Goal: Task Accomplishment & Management: Manage account settings

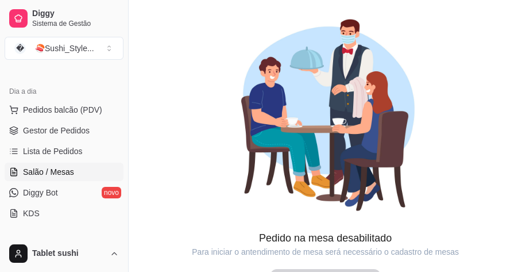
scroll to position [52, 0]
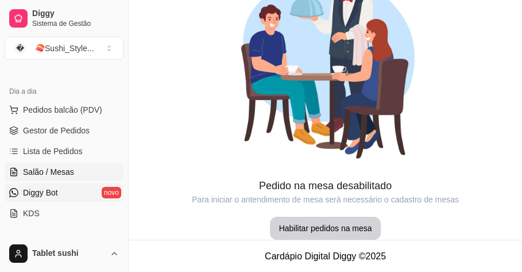
click at [50, 187] on span "Diggy Bot" at bounding box center [40, 192] width 35 height 11
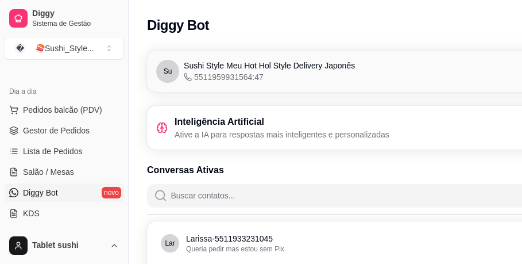
click at [324, 112] on div "Inteligência Artificial Ative a IA para respostas mais inteligentes e personali…" at bounding box center [390, 128] width 486 height 44
click at [376, 126] on h3 "Inteligência Artificial" at bounding box center [282, 122] width 215 height 14
click at [368, 130] on p "Ative a IA para respostas mais inteligentes e personalizadas" at bounding box center [282, 134] width 215 height 11
click at [367, 126] on h3 "Inteligência Artificial" at bounding box center [282, 122] width 215 height 14
click at [182, 74] on div "Su Sushi Style Meu Hot Hol Style Delivery Japonês 5511959931564:47" at bounding box center [255, 71] width 199 height 23
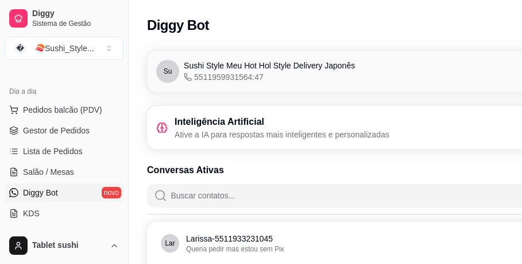
click at [176, 72] on span "Su" at bounding box center [167, 71] width 23 height 23
click at [64, 166] on span "Salão / Mesas" at bounding box center [48, 171] width 51 height 11
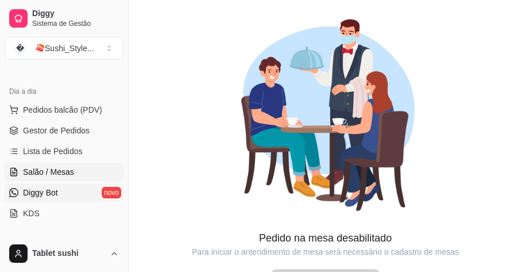
click at [56, 187] on span "Diggy Bot" at bounding box center [40, 192] width 35 height 11
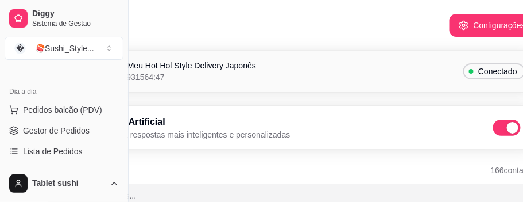
scroll to position [0, 129]
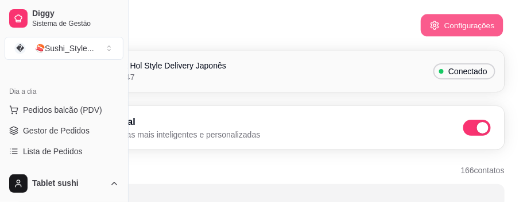
click at [450, 25] on button "Configurações" at bounding box center [462, 25] width 83 height 22
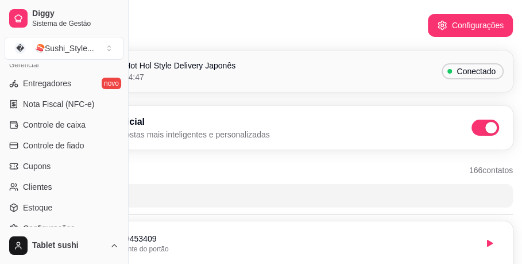
scroll to position [515, 0]
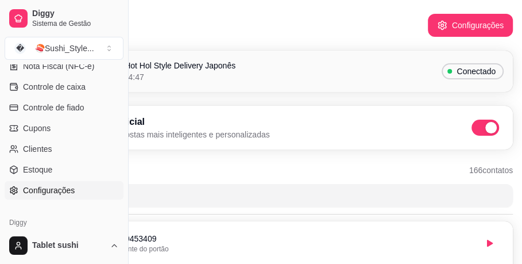
click at [62, 188] on span "Configurações" at bounding box center [49, 189] width 52 height 11
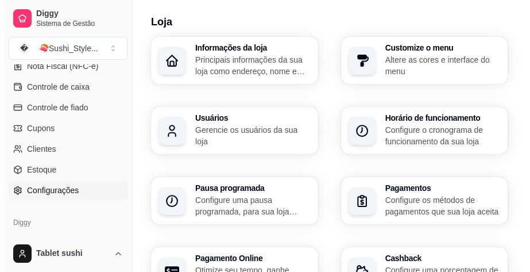
scroll to position [38, 0]
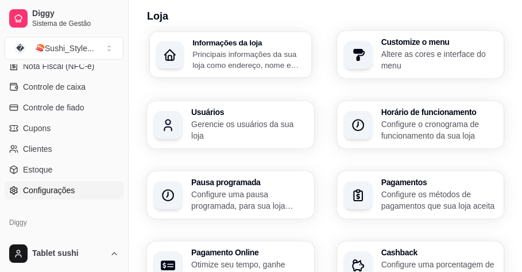
click at [220, 41] on h3 "Informações da loja" at bounding box center [248, 42] width 112 height 8
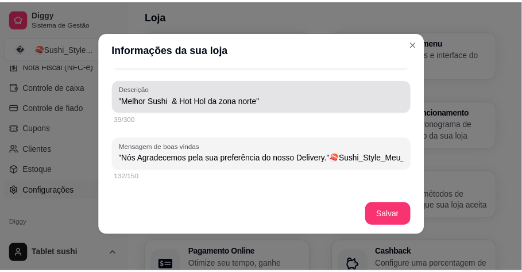
scroll to position [287, 0]
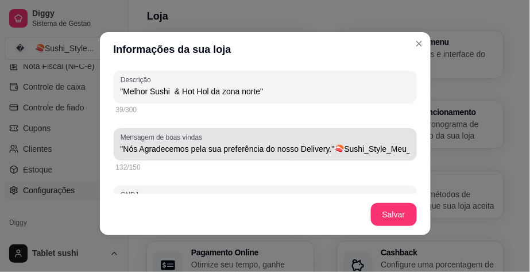
type input ""Nós Agradecemos pela sua preferência do nosso Delivery."🍣Sushi_Style_Meu_Hot_H…"
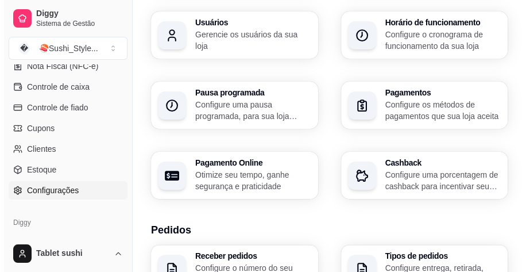
scroll to position [134, 0]
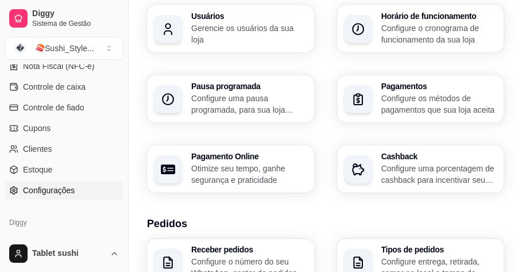
click at [437, 99] on p "Configure os métodos de pagamentos que sua loja aceita" at bounding box center [440, 104] width 116 height 23
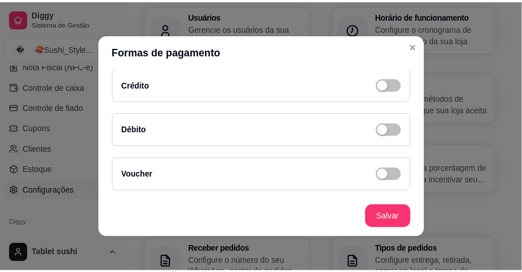
scroll to position [251, 0]
